Goal: Task Accomplishment & Management: Manage account settings

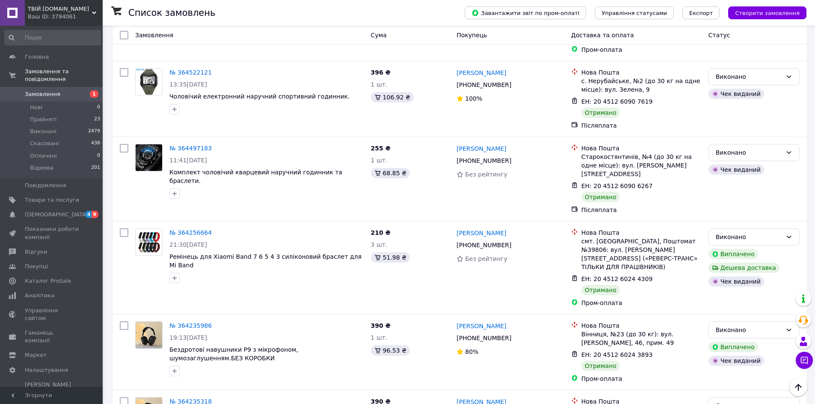
scroll to position [2996, 0]
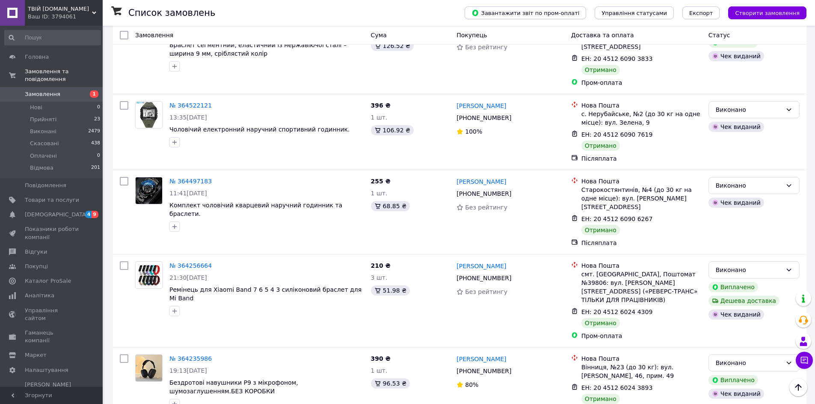
click at [65, 90] on span "Замовлення" at bounding box center [52, 94] width 54 height 8
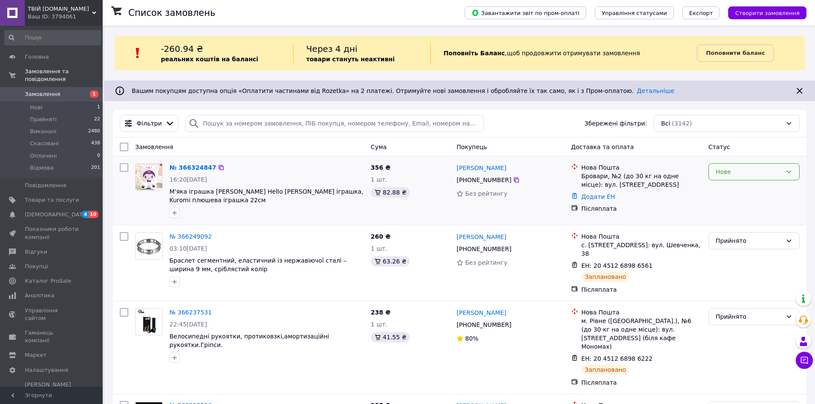
click at [749, 172] on div "Нове" at bounding box center [749, 171] width 66 height 9
click at [738, 188] on li "Прийнято" at bounding box center [754, 190] width 90 height 15
